Goal: Task Accomplishment & Management: Manage account settings

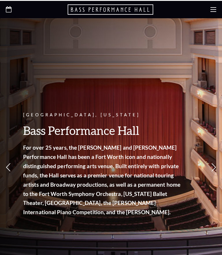
scroll to position [-2, 0]
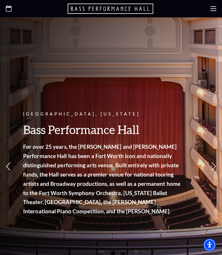
click at [172, 48] on div "Fort Worth, Texas Bass Performance Hall For over 25 years, the Nancy Lee and Pe…" at bounding box center [111, 147] width 222 height 261
click at [143, 58] on div "Fort Worth, Texas Bass Performance Hall For over 25 years, the Nancy Lee and Pe…" at bounding box center [111, 147] width 222 height 261
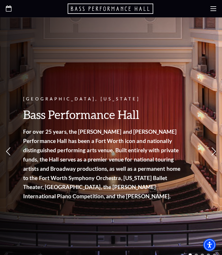
scroll to position [0, 0]
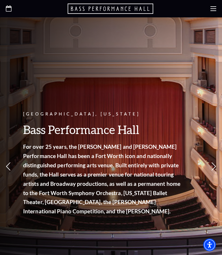
click at [11, 8] on use "Open this option" at bounding box center [9, 8] width 6 height 6
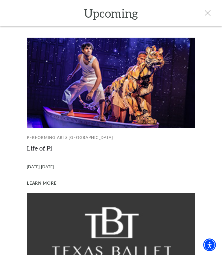
click at [210, 15] on use at bounding box center [208, 13] width 6 height 6
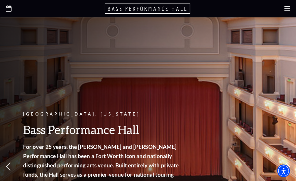
click at [10, 8] on icon "Open this option" at bounding box center [9, 8] width 6 height 6
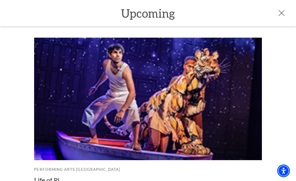
scroll to position [25, 0]
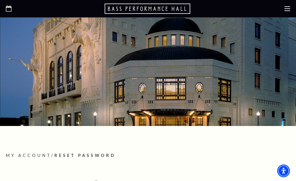
click at [290, 7] on use at bounding box center [288, 8] width 6 height 5
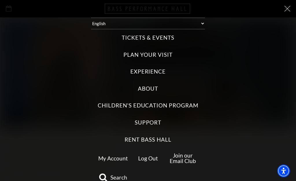
click at [123, 157] on link "My Account" at bounding box center [113, 158] width 30 height 7
click at [124, 159] on link "My Account" at bounding box center [113, 158] width 30 height 7
click at [122, 160] on link "My Account" at bounding box center [113, 158] width 30 height 7
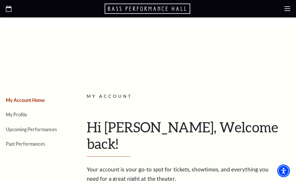
scroll to position [17, 0]
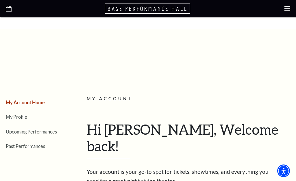
click at [49, 134] on link "Upcoming Performances" at bounding box center [31, 131] width 51 height 5
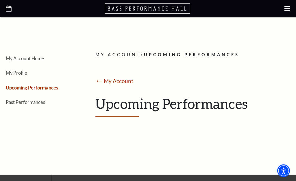
scroll to position [82, 0]
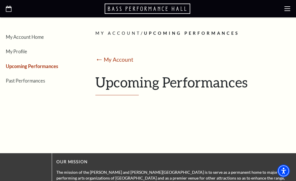
click at [234, 151] on div "My Account Home My Profile Upcoming Performances Past Performances Loading... M…" at bounding box center [148, 66] width 296 height 176
click at [228, 89] on h1 "Upcoming Performances" at bounding box center [190, 84] width 191 height 21
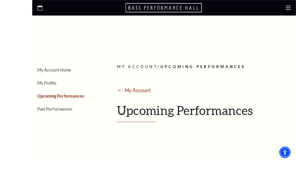
scroll to position [41, 0]
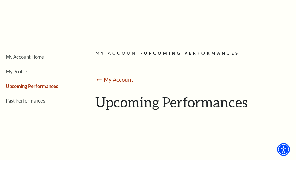
click at [15, 19] on div "My Account Home My Profile Upcoming Performances Past Performances Loading... M…" at bounding box center [148, 107] width 296 height 176
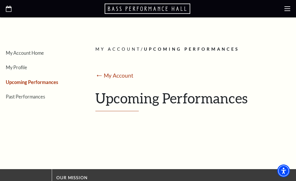
scroll to position [67, 0]
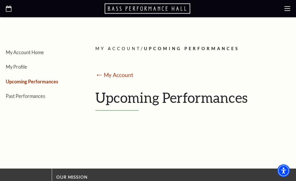
click at [290, 10] on use at bounding box center [288, 8] width 6 height 5
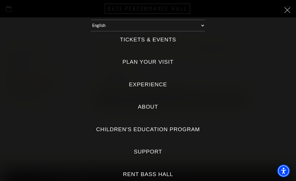
click at [285, 17] on div "Select: English Español Tickets & Events Now On Sale Broadway At The Bass prese…" at bounding box center [148, 90] width 296 height 181
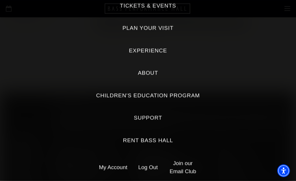
scroll to position [144, 0]
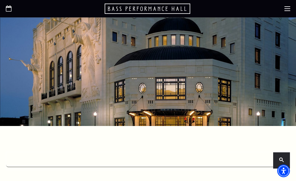
click at [286, 10] on icon at bounding box center [288, 9] width 6 height 6
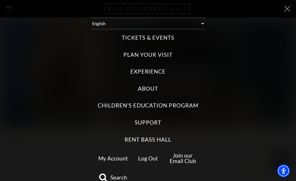
click at [112, 159] on link "My Account" at bounding box center [113, 158] width 30 height 7
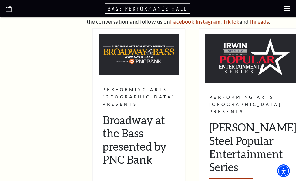
scroll to position [219, 0]
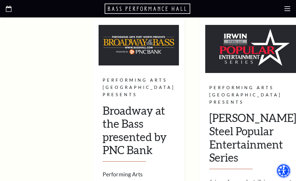
click at [289, 177] on img "Accessibility Menu" at bounding box center [284, 171] width 13 height 13
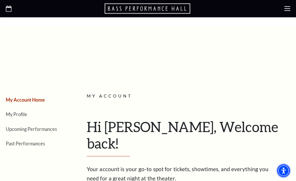
scroll to position [20, 0]
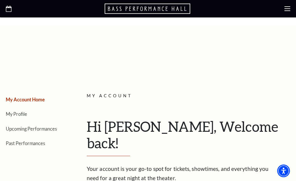
click at [27, 114] on link "My Profile" at bounding box center [16, 113] width 21 height 5
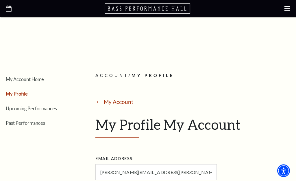
scroll to position [40, 0]
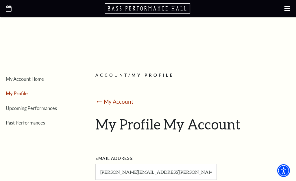
click at [45, 109] on link "Upcoming Performances" at bounding box center [31, 108] width 51 height 5
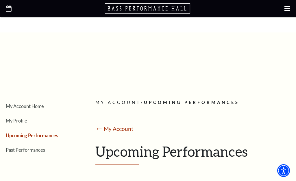
scroll to position [13, 0]
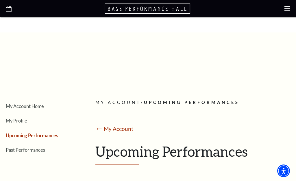
click at [125, 128] on link "My Account" at bounding box center [119, 128] width 30 height 7
